Goal: Check status: Check status

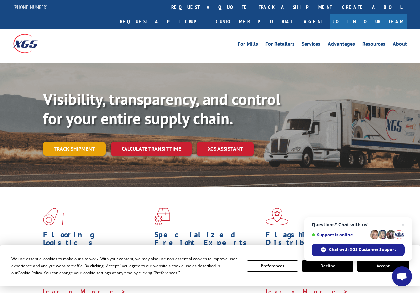
click at [83, 142] on link "Track shipment" at bounding box center [74, 149] width 62 height 14
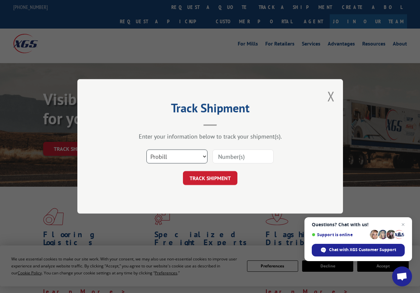
click at [187, 155] on select "Select category... Probill BOL PO" at bounding box center [177, 157] width 61 height 14
click at [253, 156] on input at bounding box center [243, 157] width 61 height 14
click at [180, 154] on select "Select category... Probill BOL PO" at bounding box center [177, 157] width 61 height 14
click at [252, 158] on input at bounding box center [243, 157] width 61 height 14
click at [252, 154] on input at bounding box center [243, 157] width 61 height 14
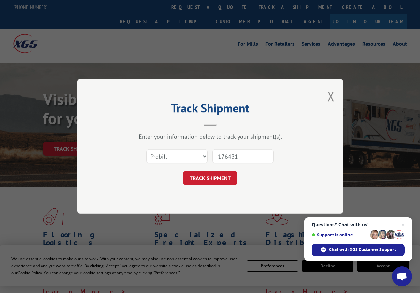
type input "1764313"
click button "TRACK SHIPMENT" at bounding box center [210, 178] width 54 height 14
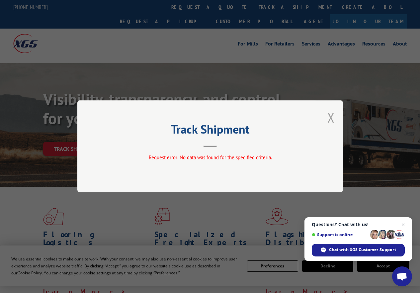
click at [331, 117] on button "Close modal" at bounding box center [331, 118] width 7 height 18
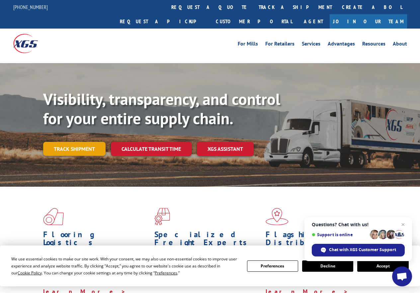
click at [85, 142] on link "Track shipment" at bounding box center [74, 149] width 62 height 14
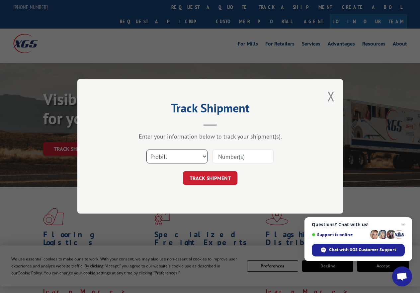
click at [176, 155] on select "Select category... Probill BOL PO" at bounding box center [177, 157] width 61 height 14
click at [178, 153] on select "Select category... Probill BOL PO" at bounding box center [177, 157] width 61 height 14
click at [147, 150] on select "Select category... Probill BOL PO" at bounding box center [177, 157] width 61 height 14
click at [204, 156] on select "Select category... Probill BOL PO" at bounding box center [177, 157] width 61 height 14
select select "bol"
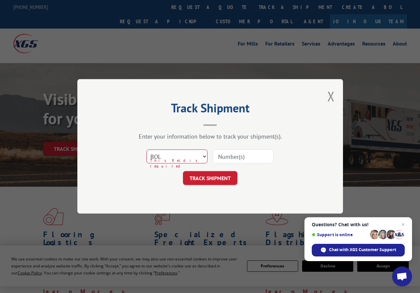
click at [147, 150] on select "Select category... Probill BOL PO" at bounding box center [177, 157] width 61 height 14
click at [254, 158] on input at bounding box center [243, 157] width 61 height 14
type input "1764313"
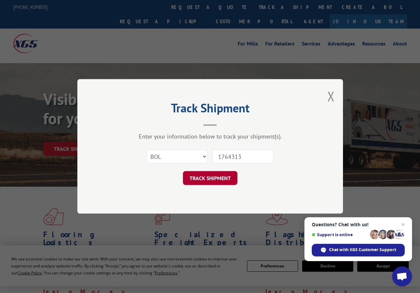
click at [218, 176] on button "TRACK SHIPMENT" at bounding box center [210, 178] width 54 height 14
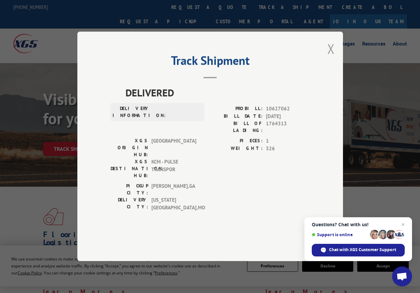
click at [330, 57] on button "Close modal" at bounding box center [331, 49] width 7 height 18
